Goal: Transaction & Acquisition: Obtain resource

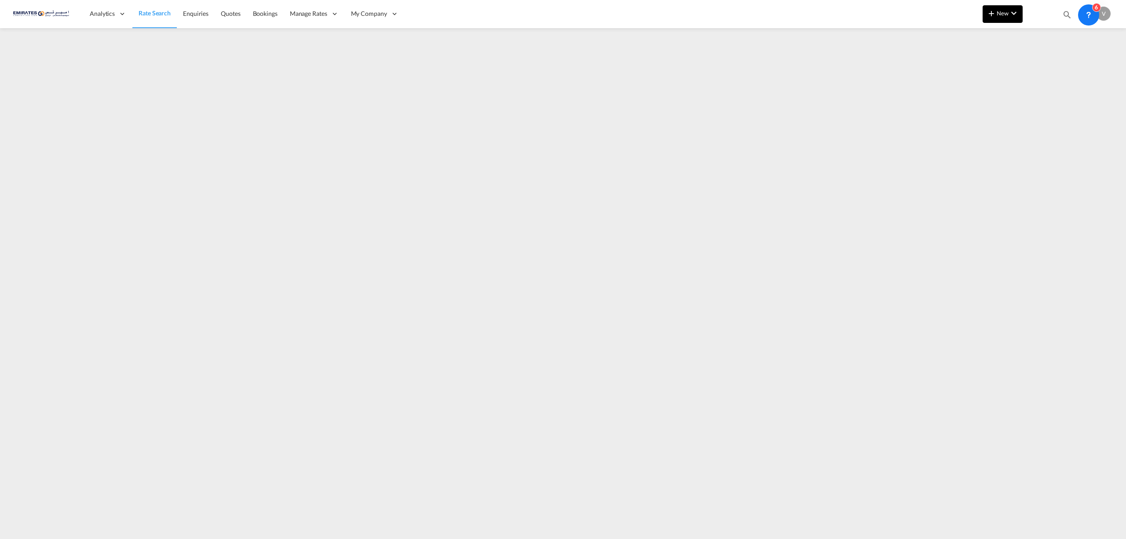
click at [1001, 18] on button "New" at bounding box center [1002, 14] width 40 height 18
click at [1043, 63] on span "Ratesheet" at bounding box center [1039, 66] width 10 height 18
click at [165, 18] on link "Rate Search" at bounding box center [154, 14] width 44 height 29
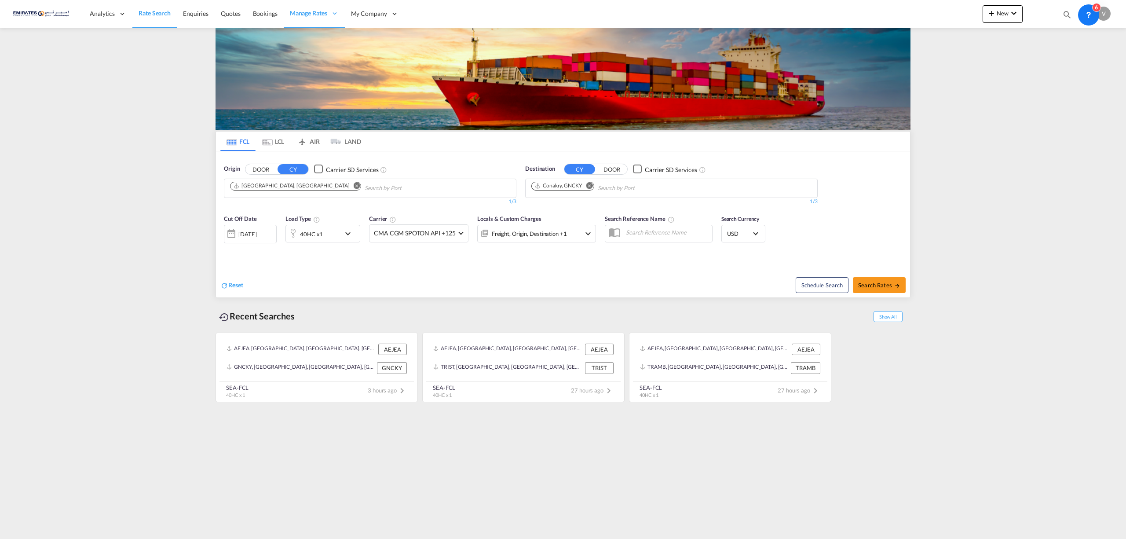
click at [590, 186] on md-icon "Remove" at bounding box center [589, 185] width 7 height 7
type input "[GEOGRAPHIC_DATA]"
click at [574, 211] on div "[GEOGRAPHIC_DATA] , [GEOGRAPHIC_DATA] [GEOGRAPHIC_DATA] IDJKT" at bounding box center [599, 212] width 167 height 32
click at [341, 229] on div "40HC x1" at bounding box center [322, 233] width 75 height 18
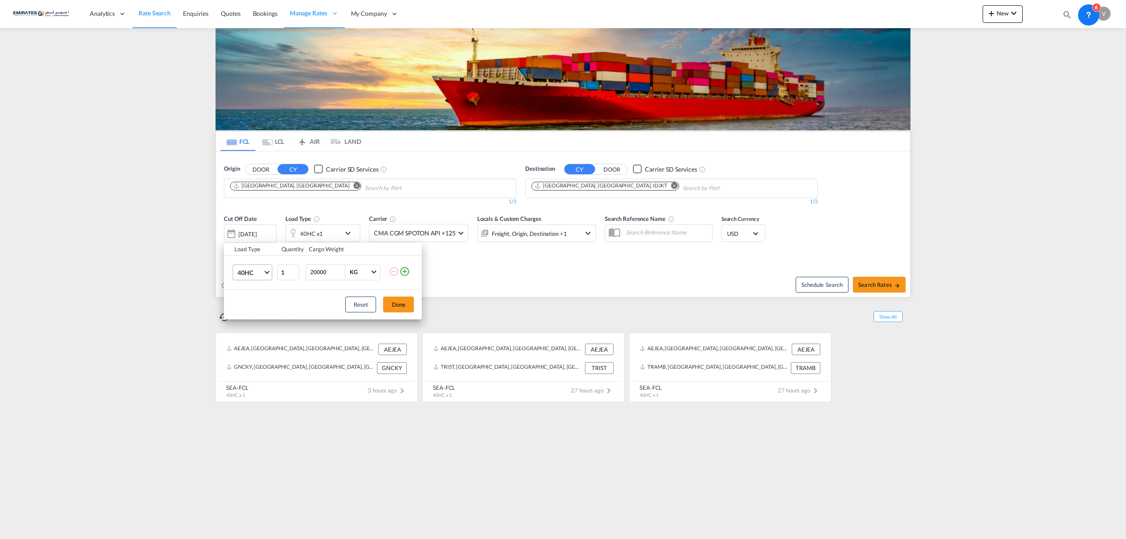
click at [265, 270] on span "Choose: \a40HC" at bounding box center [267, 271] width 5 height 5
click at [254, 230] on md-option "20GP" at bounding box center [260, 230] width 60 height 21
click at [401, 303] on button "Done" at bounding box center [398, 304] width 31 height 16
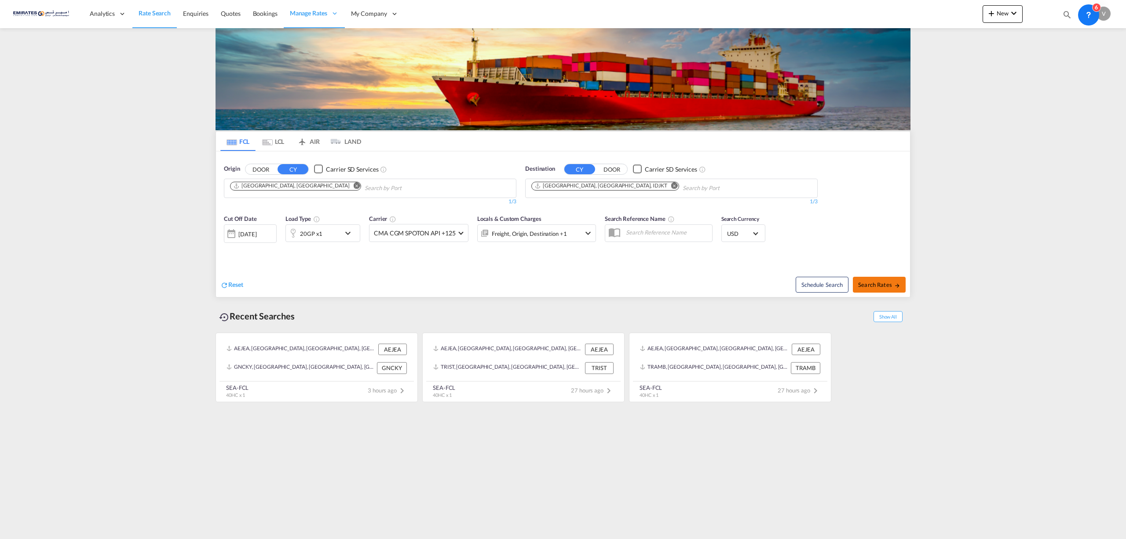
click at [886, 287] on span "Search Rates" at bounding box center [879, 284] width 42 height 7
type input "AEJEA to IDJKT / [DATE]"
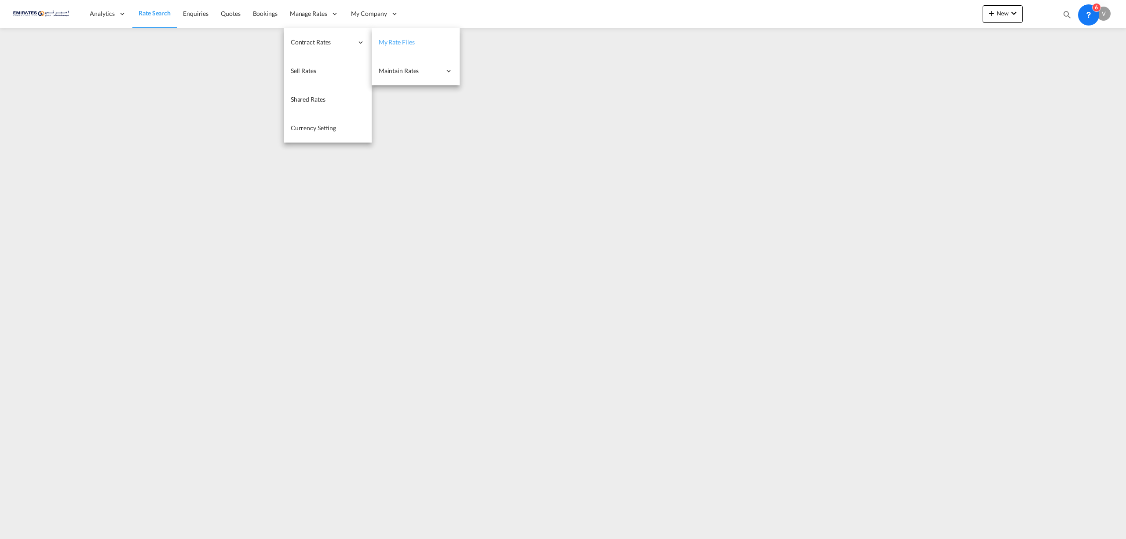
click at [405, 38] on span "My Rate Files" at bounding box center [397, 41] width 36 height 7
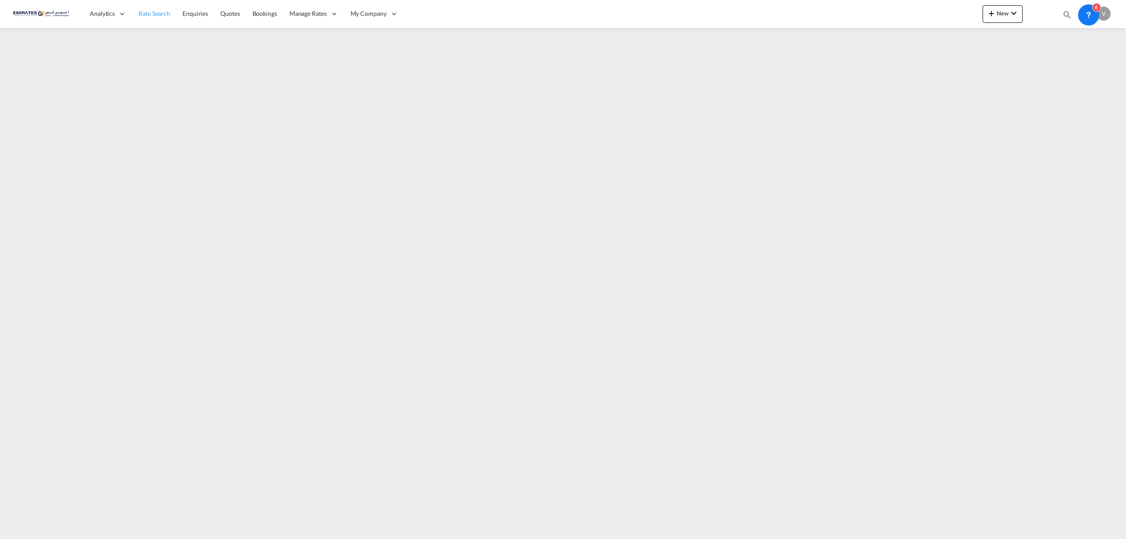
click at [155, 15] on span "Rate Search" at bounding box center [155, 13] width 32 height 7
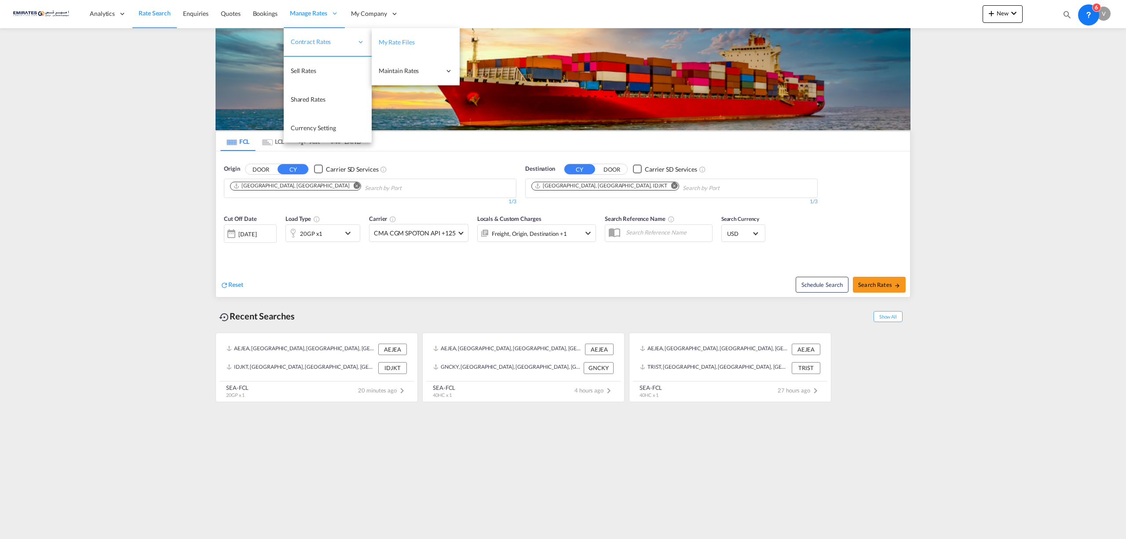
click at [407, 42] on span "My Rate Files" at bounding box center [397, 41] width 36 height 7
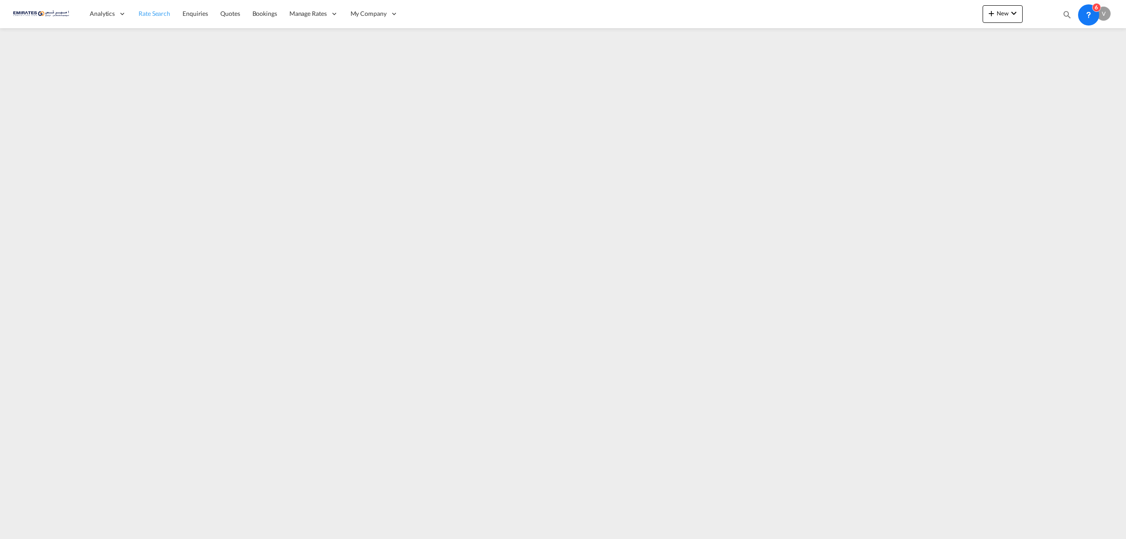
click at [150, 14] on span "Rate Search" at bounding box center [155, 13] width 32 height 7
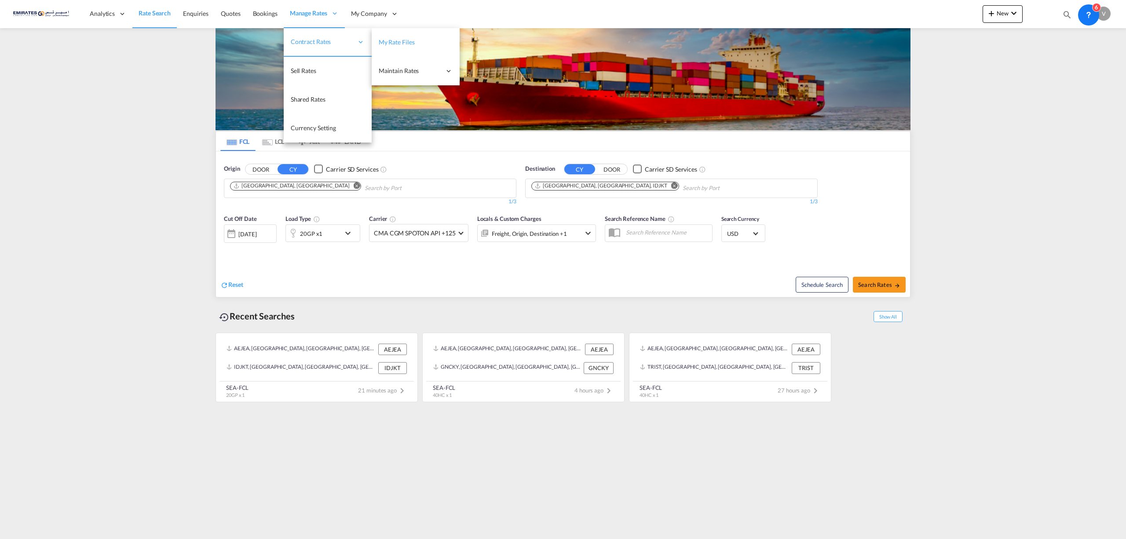
click at [401, 40] on span "My Rate Files" at bounding box center [397, 41] width 36 height 7
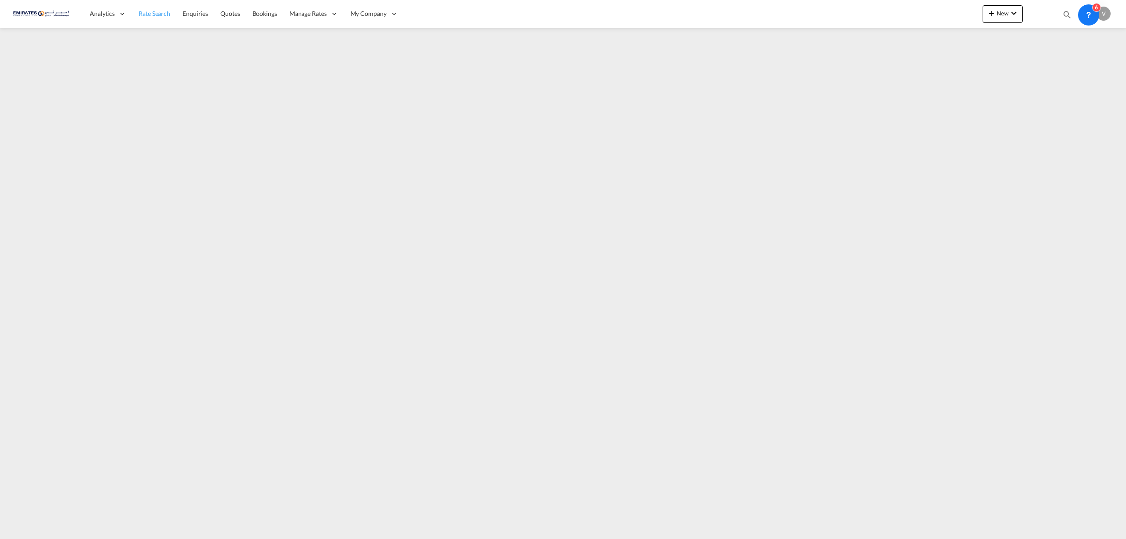
click at [157, 16] on span "Rate Search" at bounding box center [155, 13] width 32 height 7
